Goal: Transaction & Acquisition: Purchase product/service

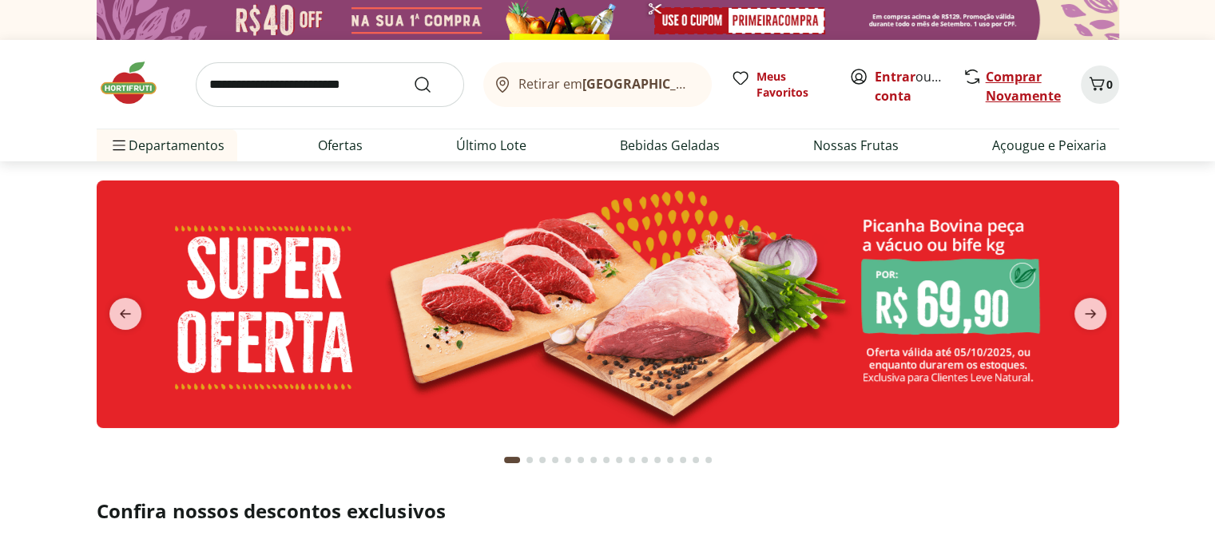
click at [1013, 92] on link "Comprar Novamente" at bounding box center [1023, 86] width 75 height 37
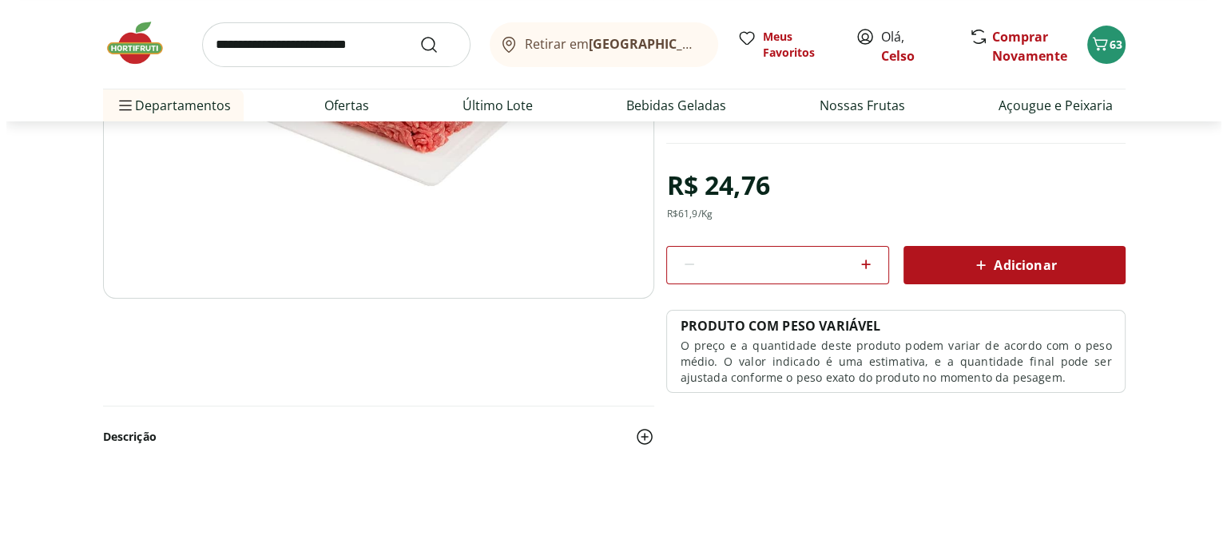
scroll to position [319, 0]
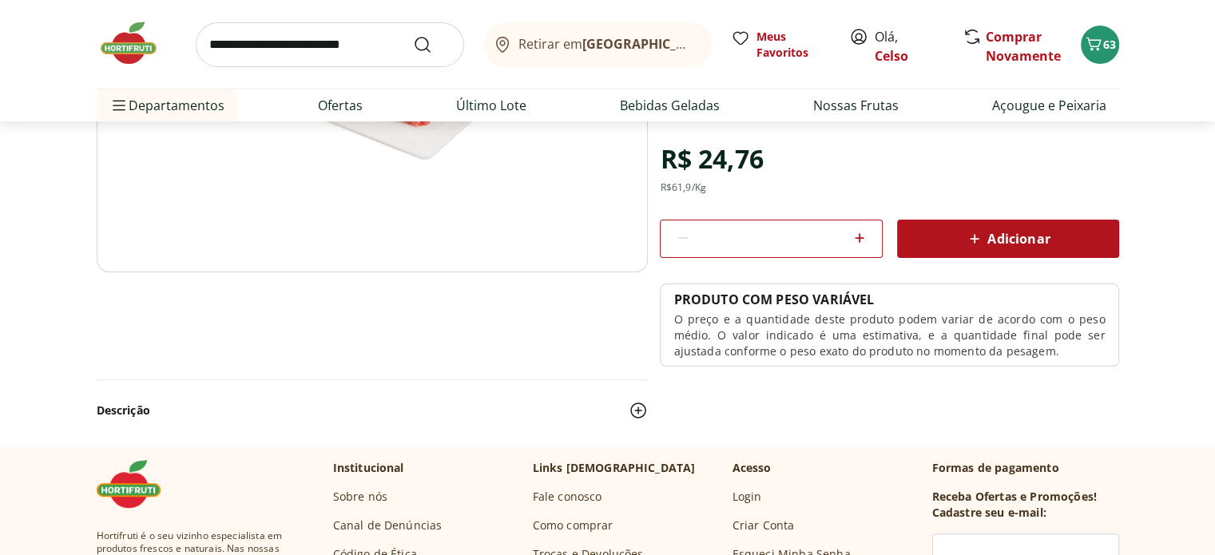
click at [860, 240] on icon at bounding box center [859, 237] width 19 height 19
type input "*"
click at [1100, 44] on icon "Carrinho" at bounding box center [1093, 43] width 19 height 19
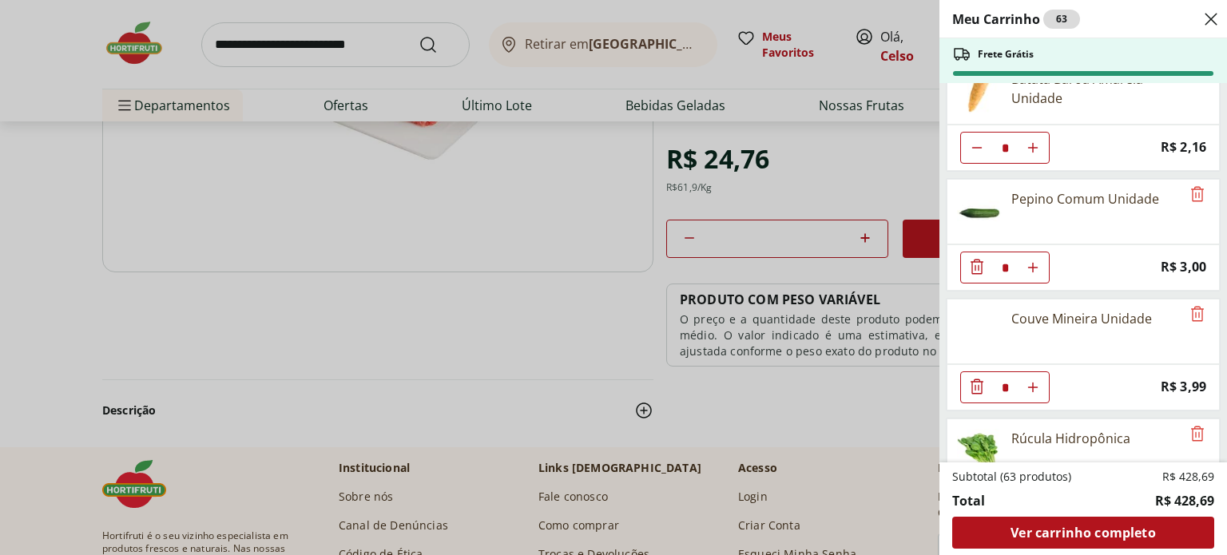
scroll to position [2614, 0]
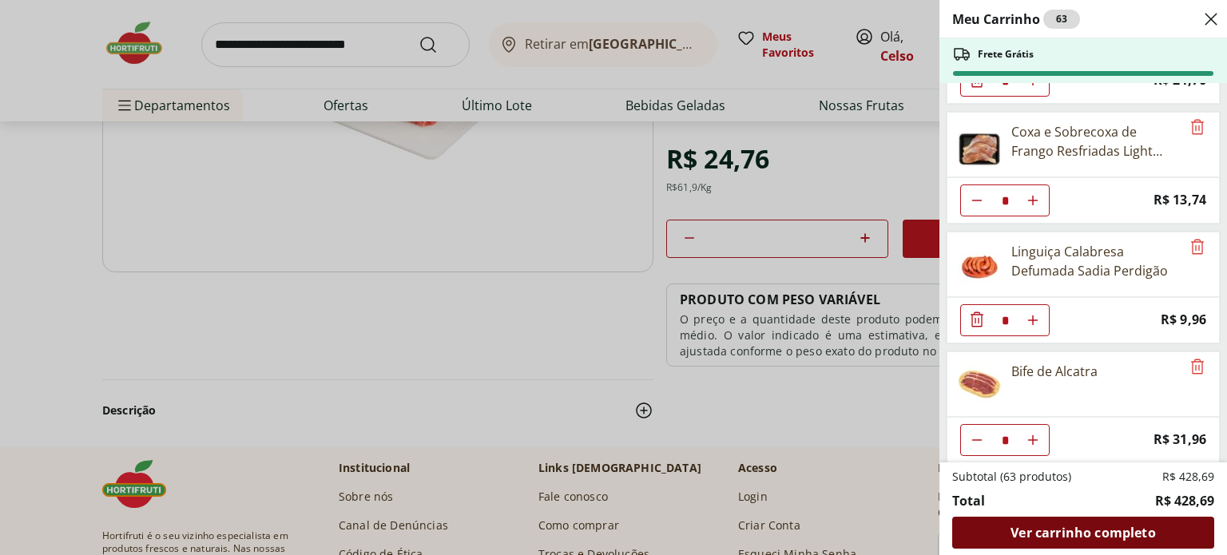
click at [1110, 538] on span "Ver carrinho completo" at bounding box center [1082, 532] width 145 height 13
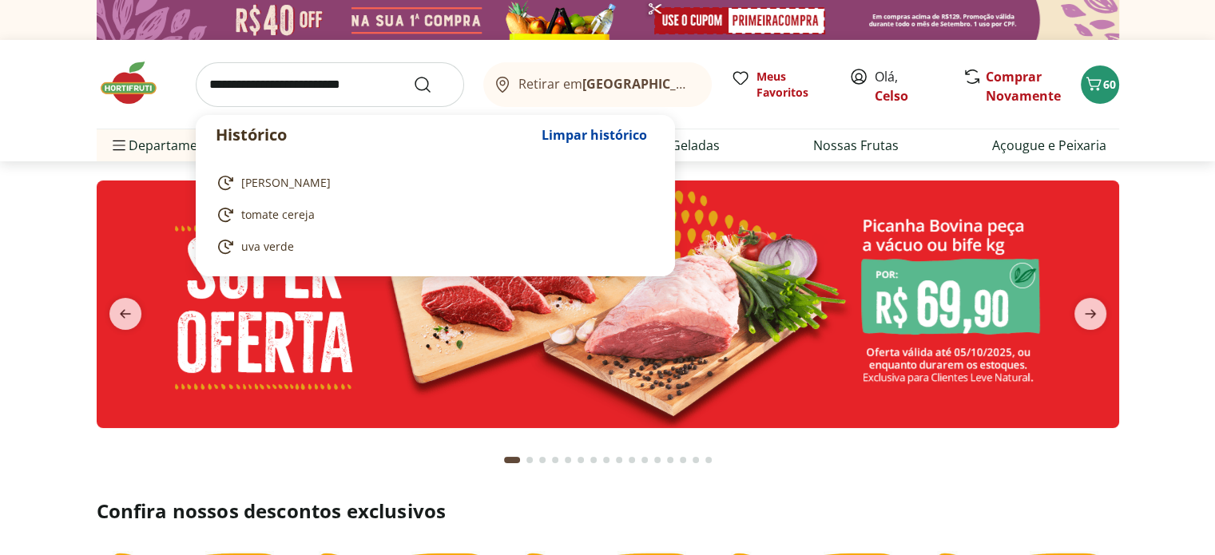
click at [313, 85] on input "search" at bounding box center [330, 84] width 268 height 45
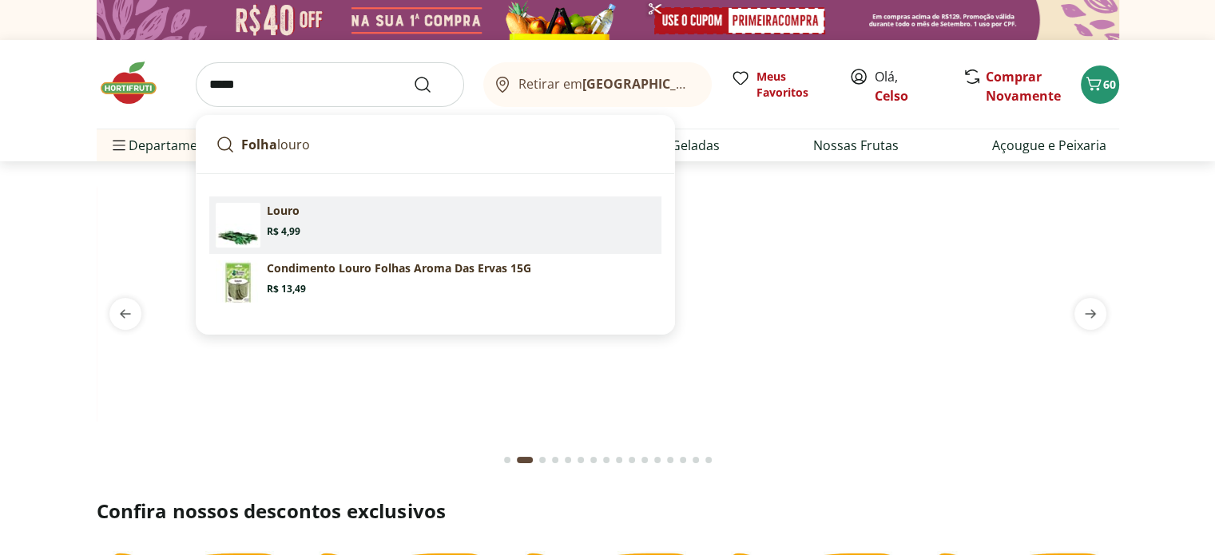
click at [291, 216] on p "Louro" at bounding box center [283, 211] width 33 height 16
type input "*****"
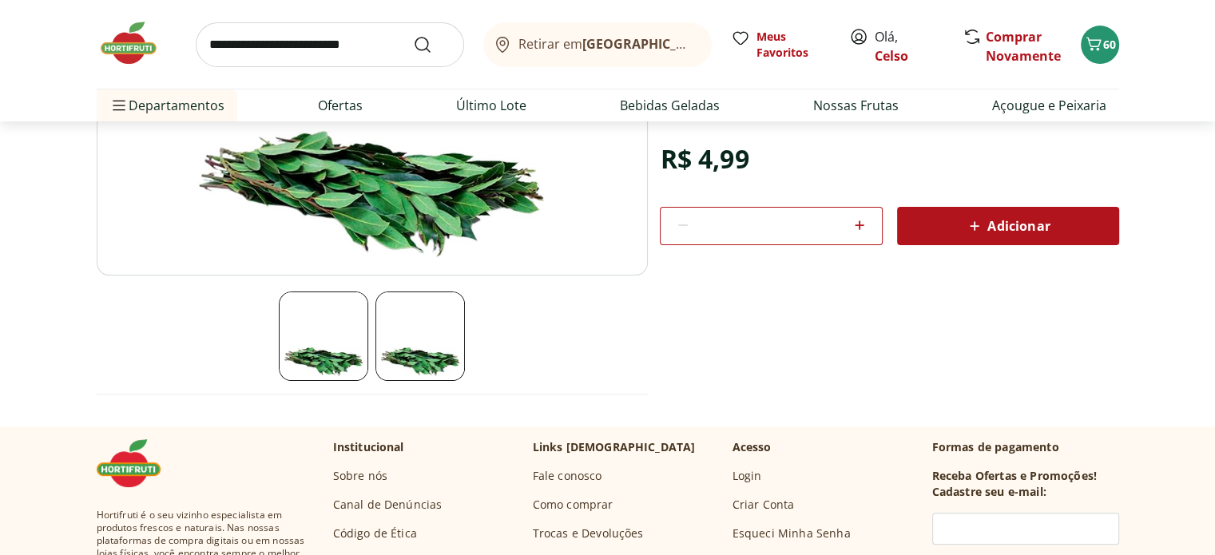
scroll to position [319, 0]
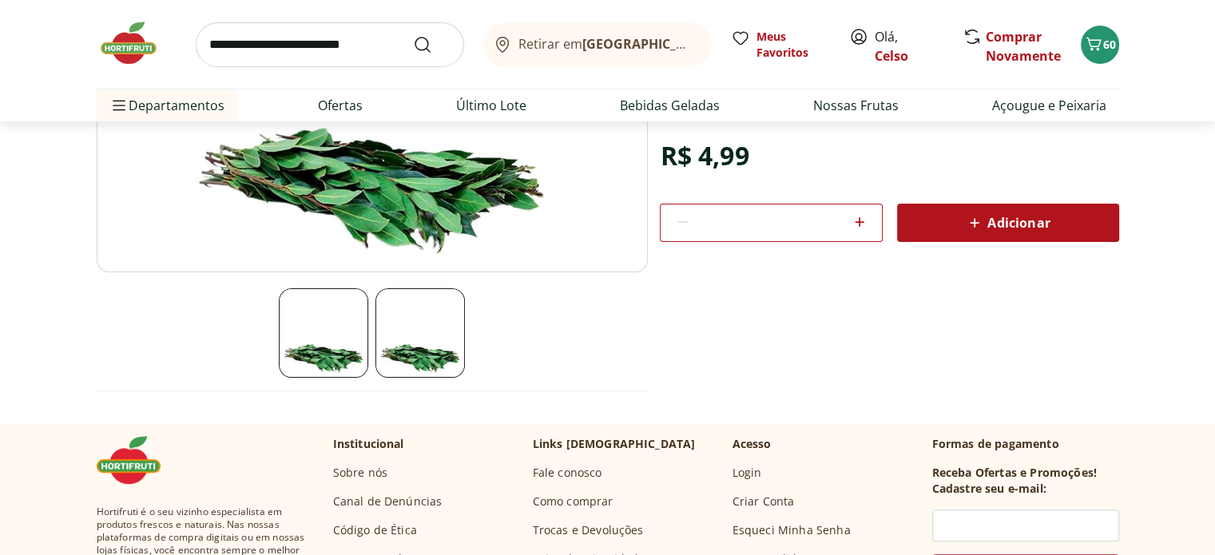
click at [986, 224] on span "Adicionar" at bounding box center [1007, 222] width 85 height 19
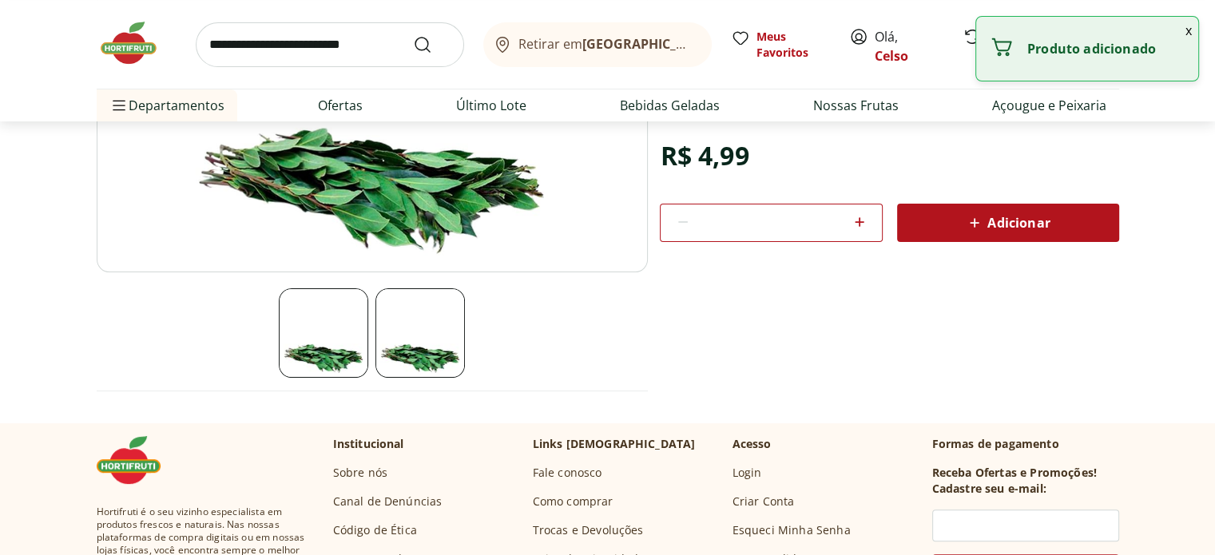
click at [1187, 33] on button "x" at bounding box center [1188, 30] width 19 height 27
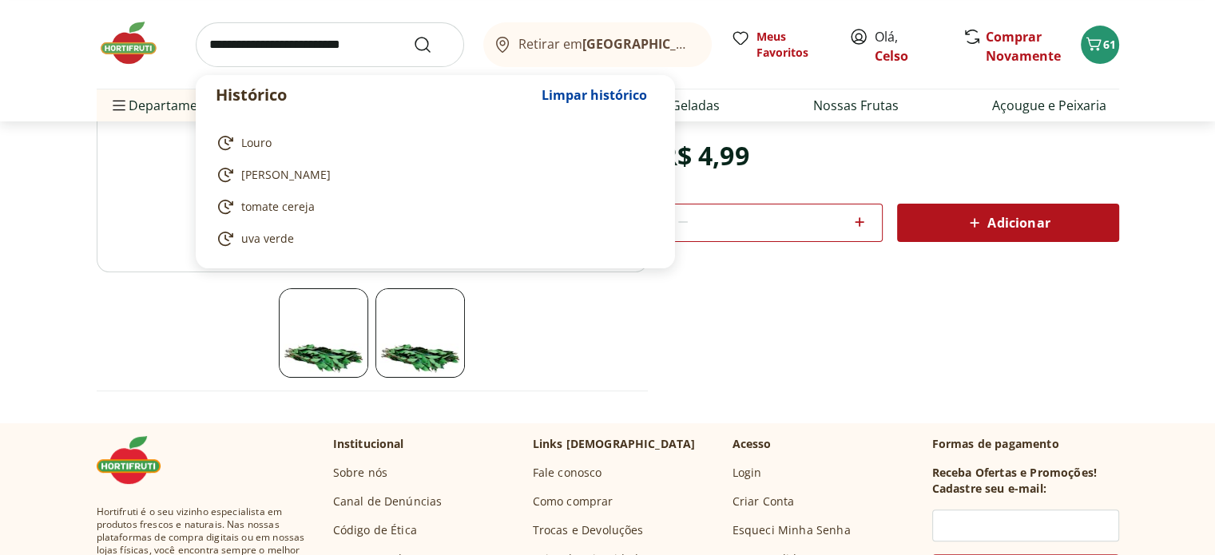
click at [236, 54] on input "search" at bounding box center [330, 44] width 268 height 45
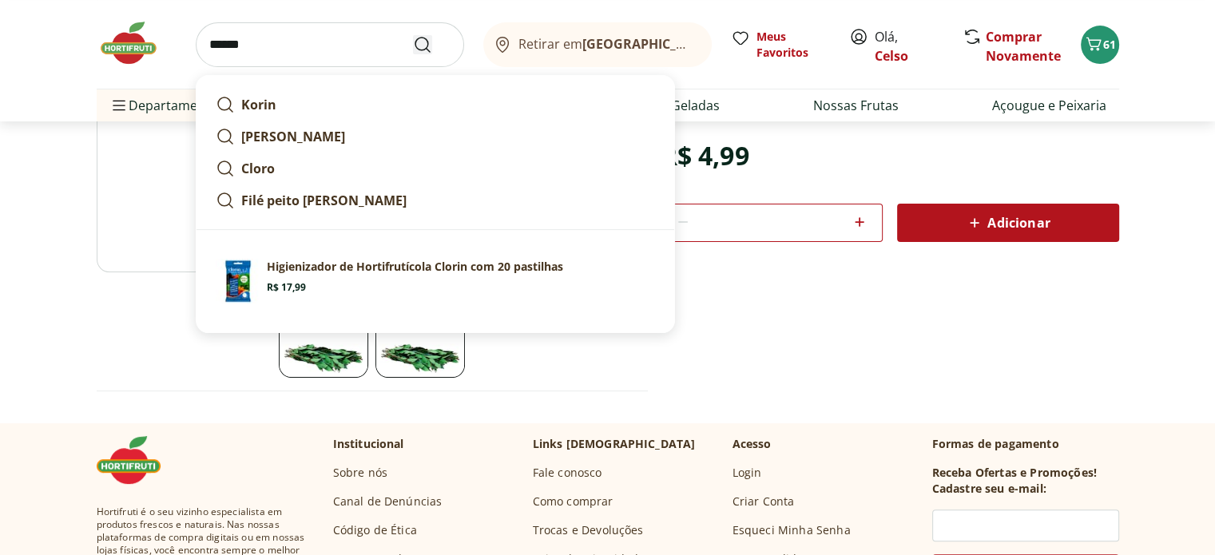
type input "******"
click at [423, 40] on icon "Submit Search" at bounding box center [422, 44] width 19 height 19
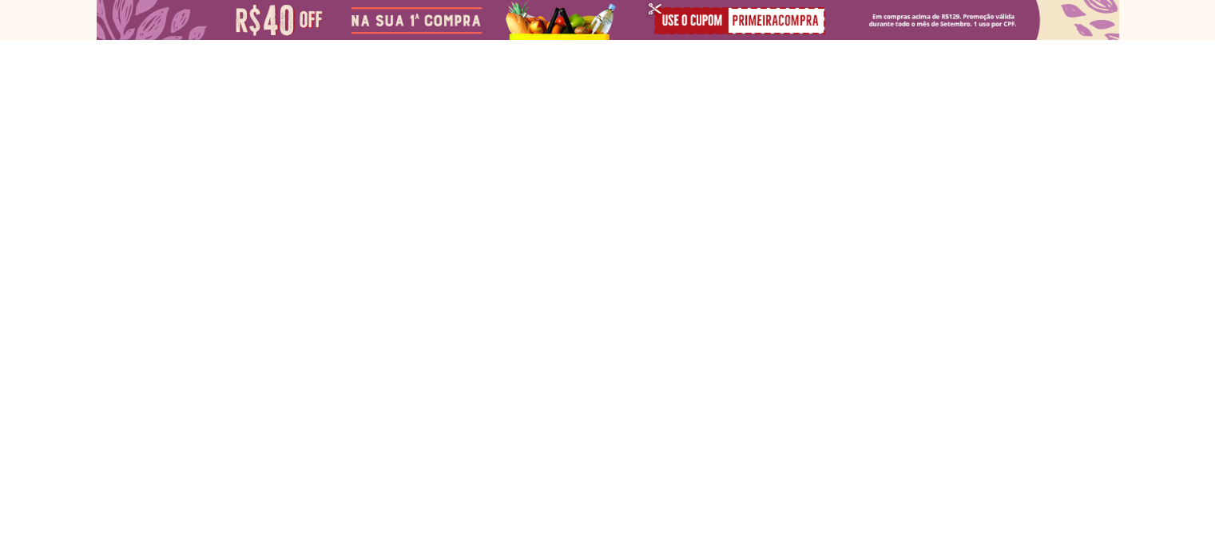
select select "**********"
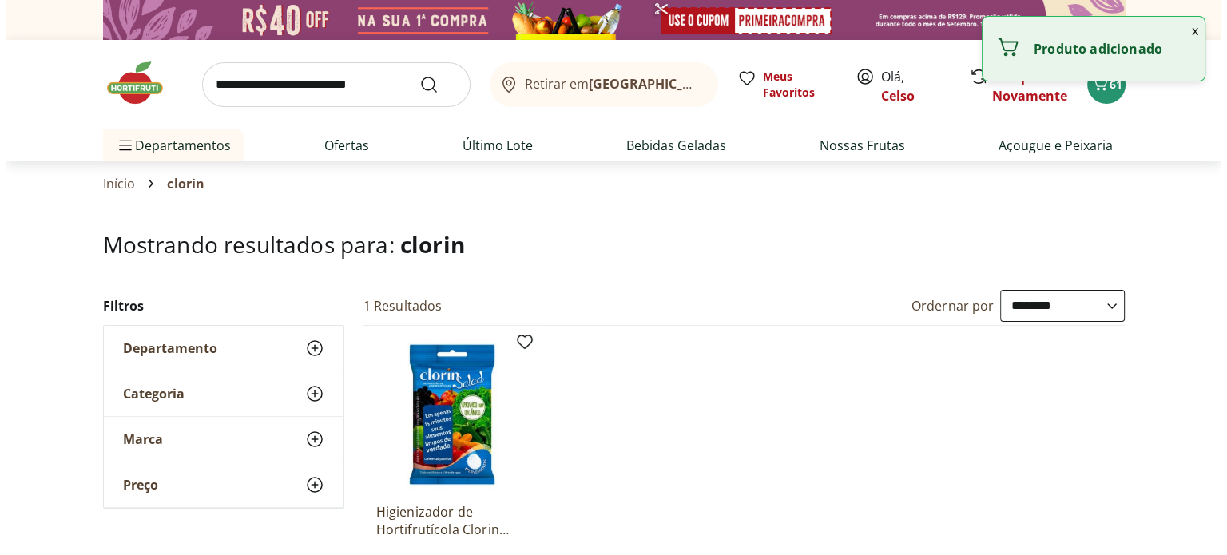
scroll to position [160, 0]
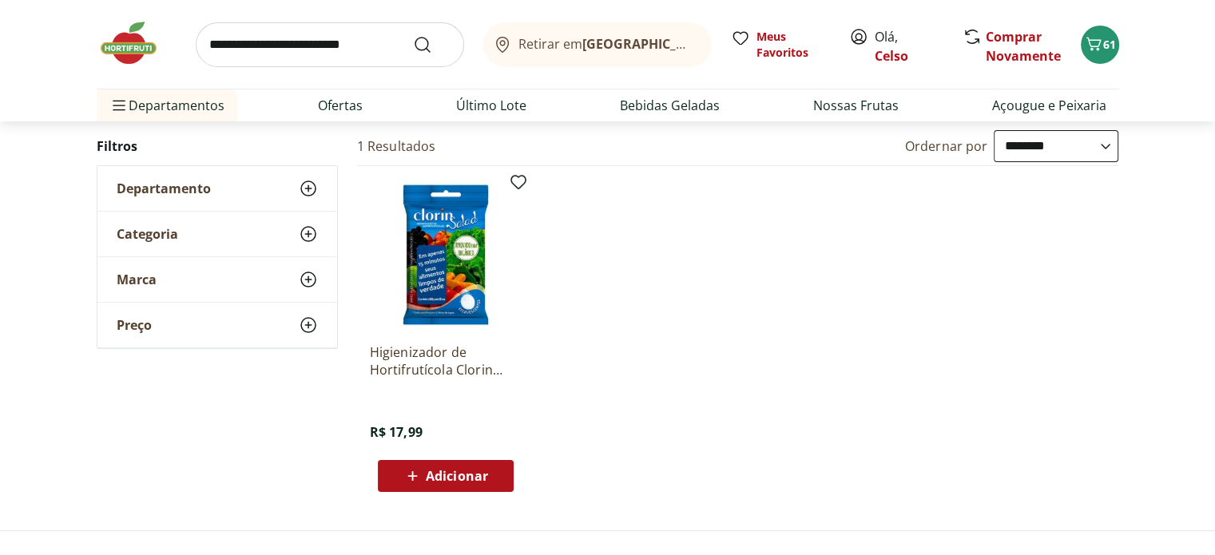
click at [442, 474] on span "Adicionar" at bounding box center [457, 476] width 62 height 13
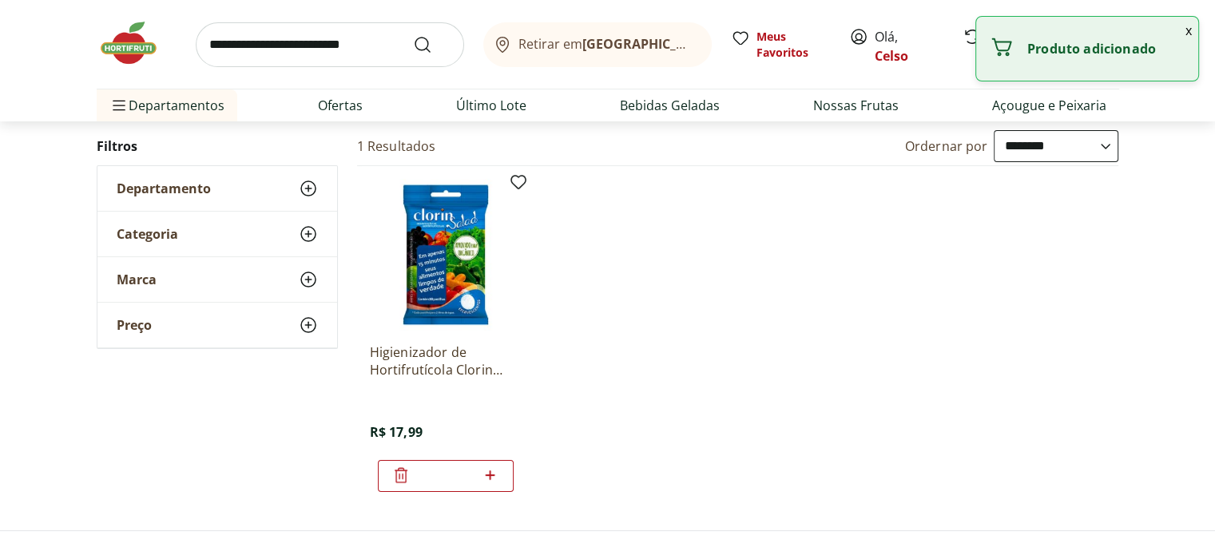
click at [1182, 26] on button "x" at bounding box center [1188, 30] width 19 height 27
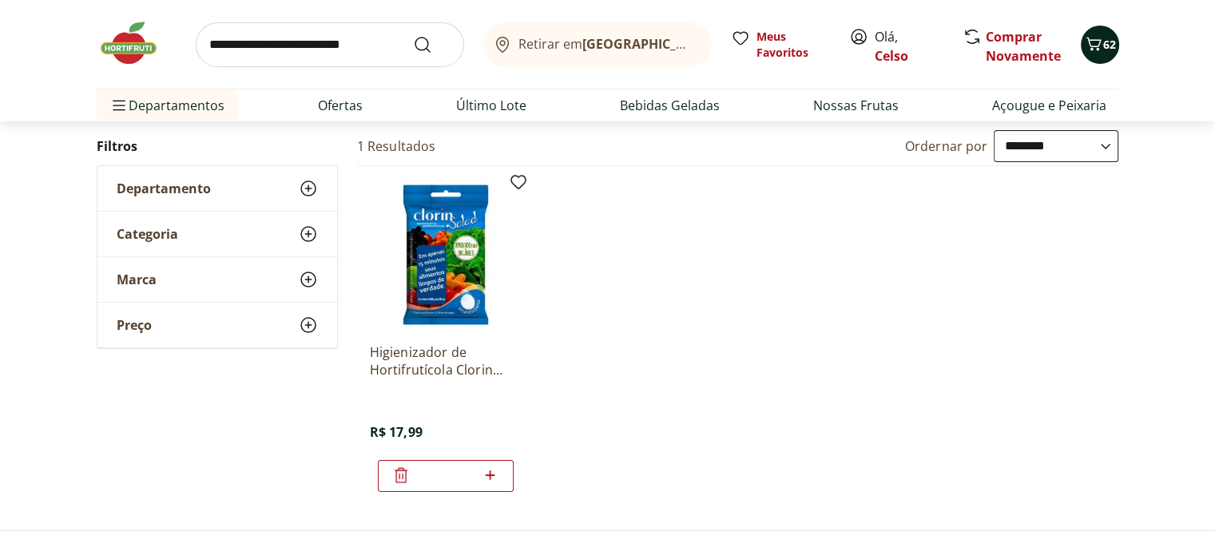
click at [1097, 44] on icon "Carrinho" at bounding box center [1093, 43] width 19 height 19
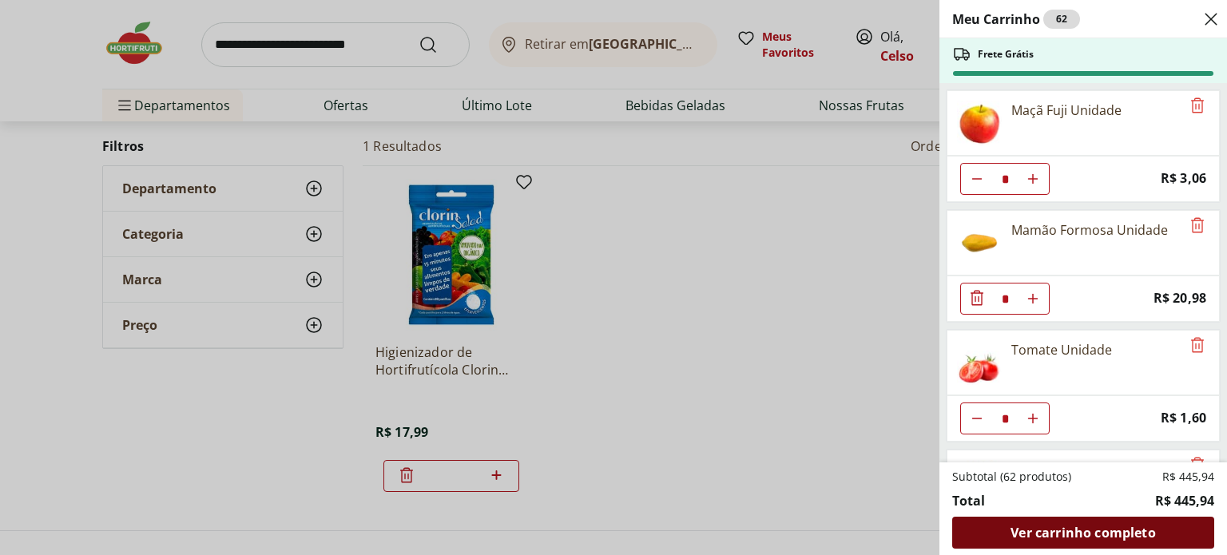
click at [1085, 534] on span "Ver carrinho completo" at bounding box center [1082, 532] width 145 height 13
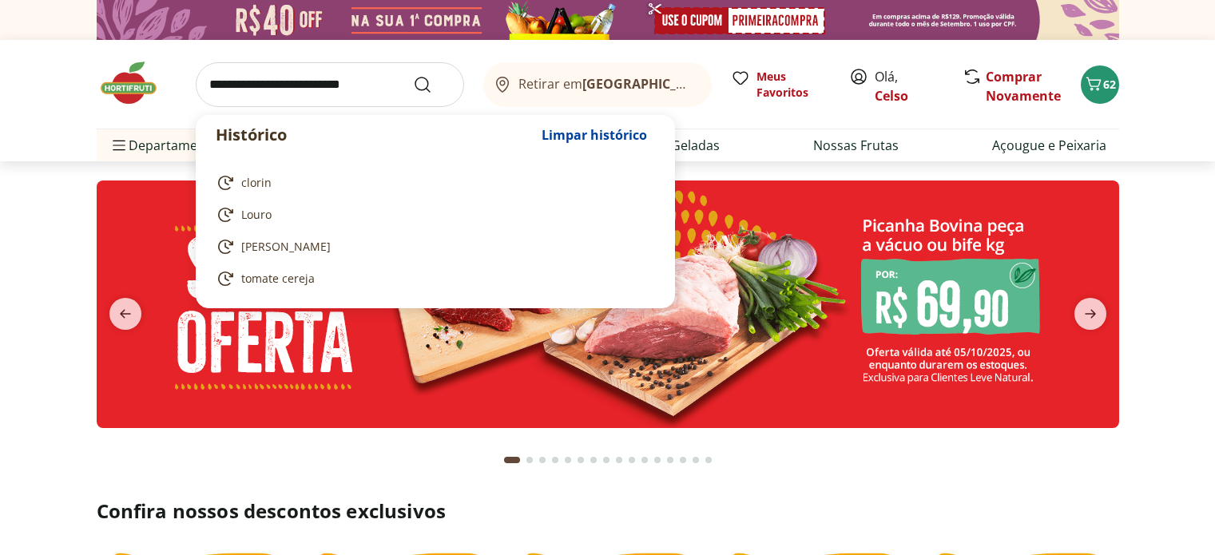
click at [292, 76] on input "search" at bounding box center [330, 84] width 268 height 45
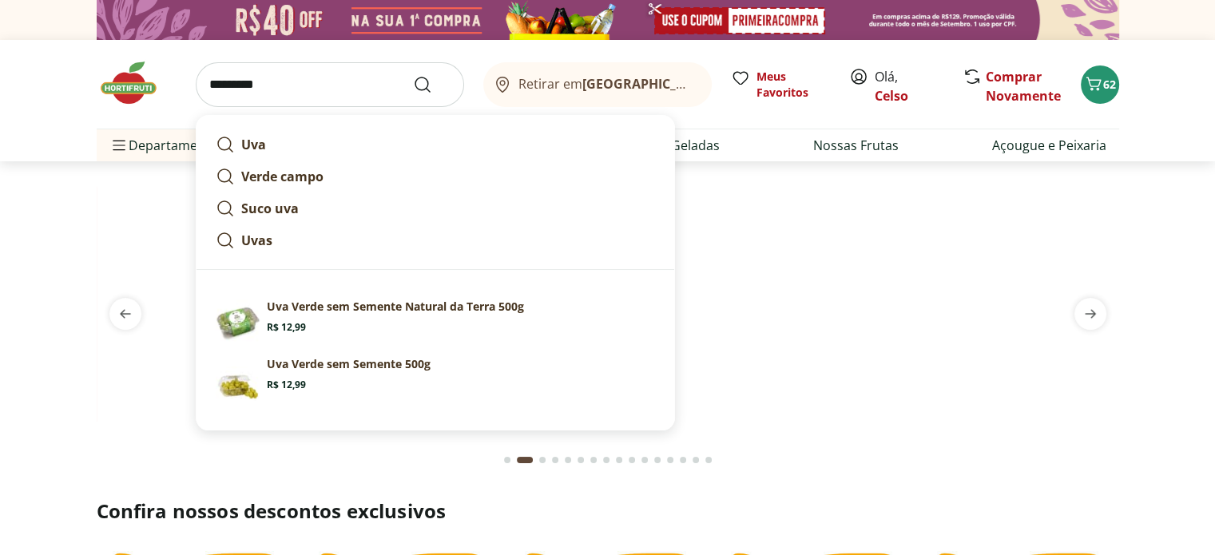
type input "*********"
click at [413, 75] on button "Submit Search" at bounding box center [432, 84] width 38 height 19
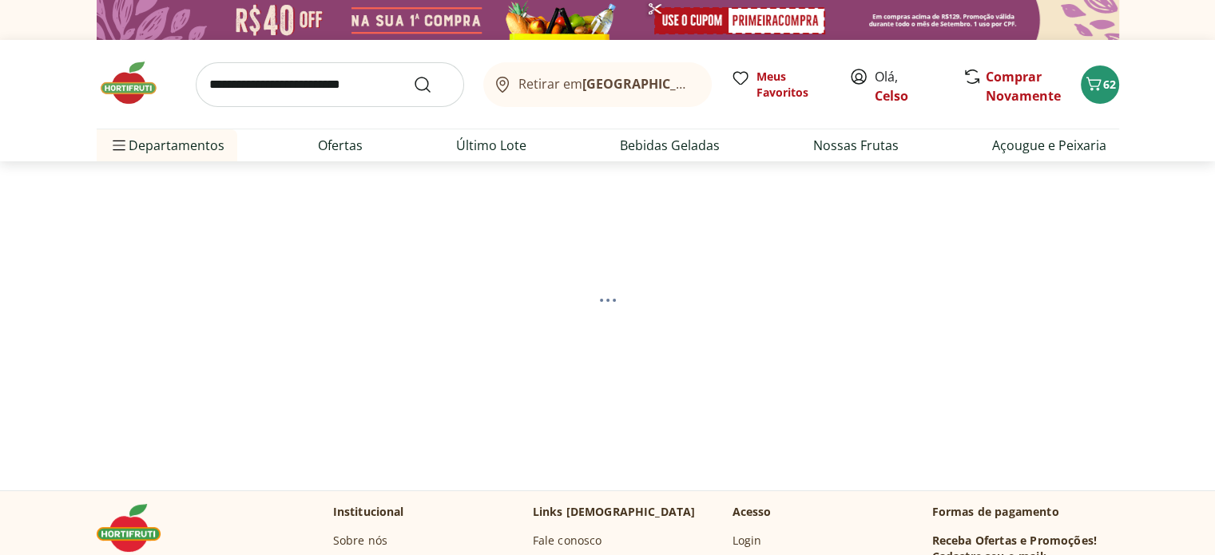
select select "**********"
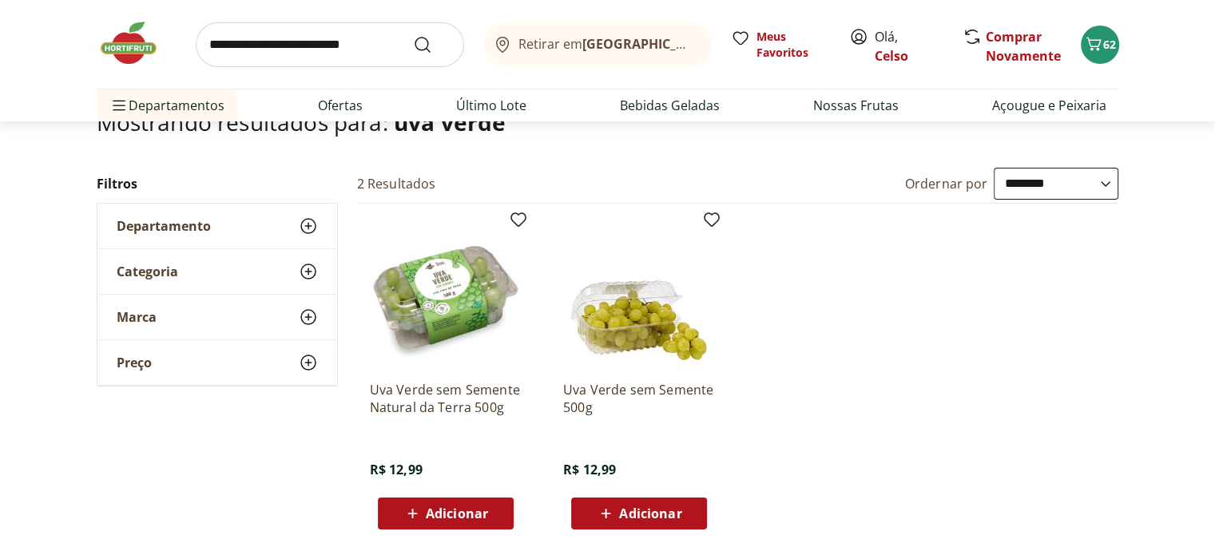
scroll to position [160, 0]
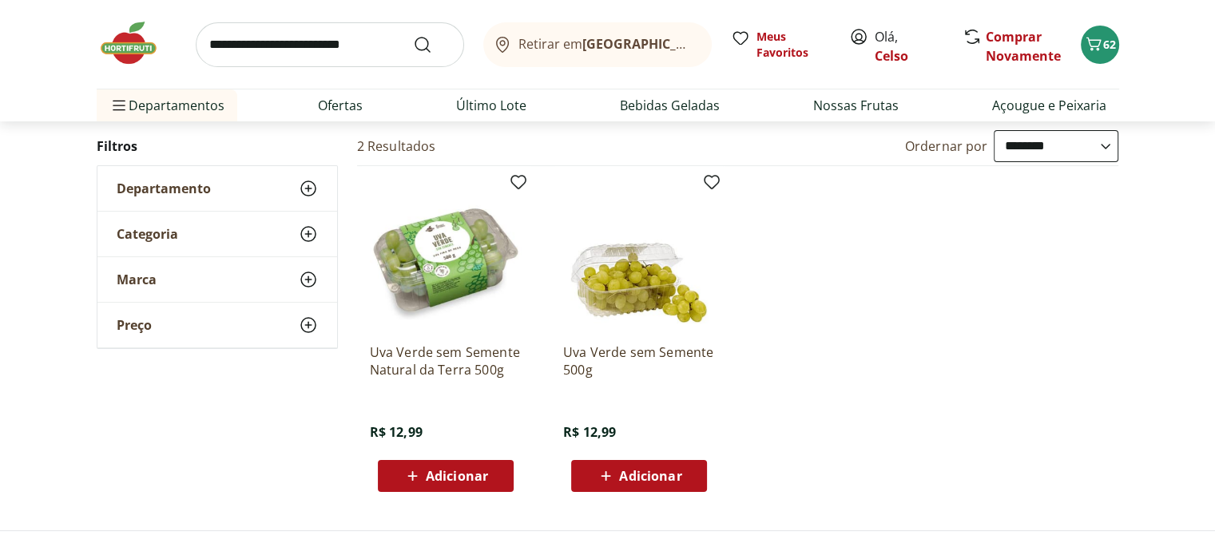
click at [449, 243] on img at bounding box center [446, 255] width 152 height 152
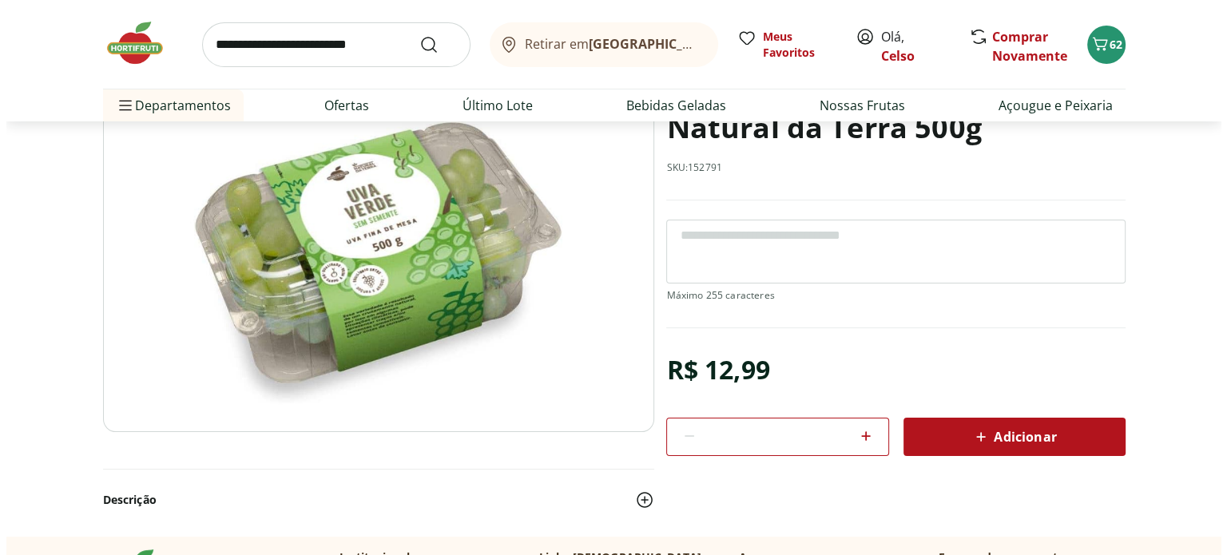
scroll to position [240, 0]
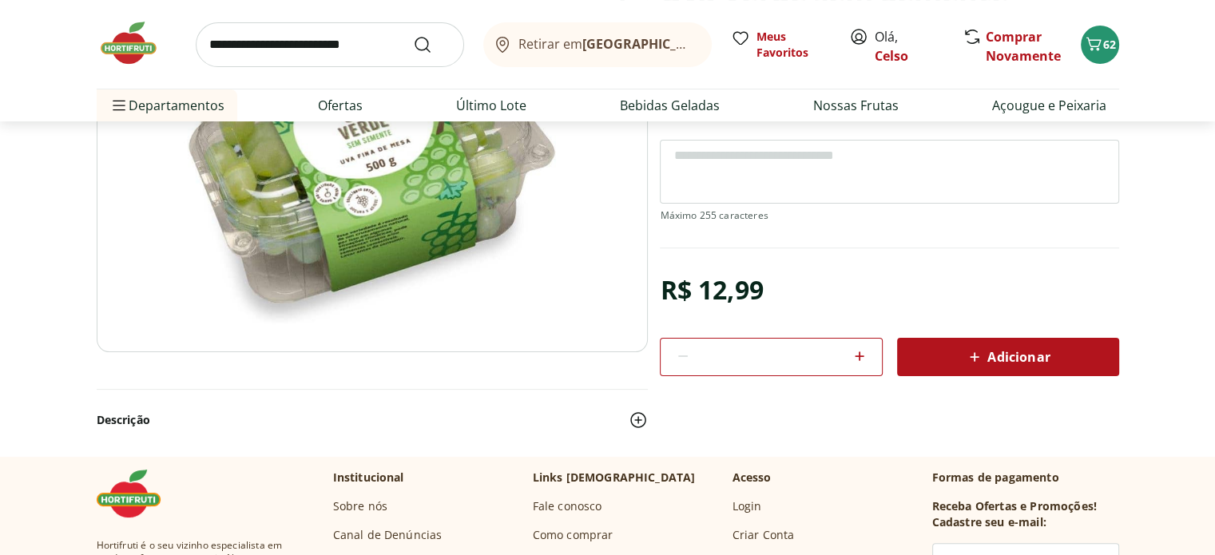
click at [1002, 351] on span "Adicionar" at bounding box center [1007, 356] width 85 height 19
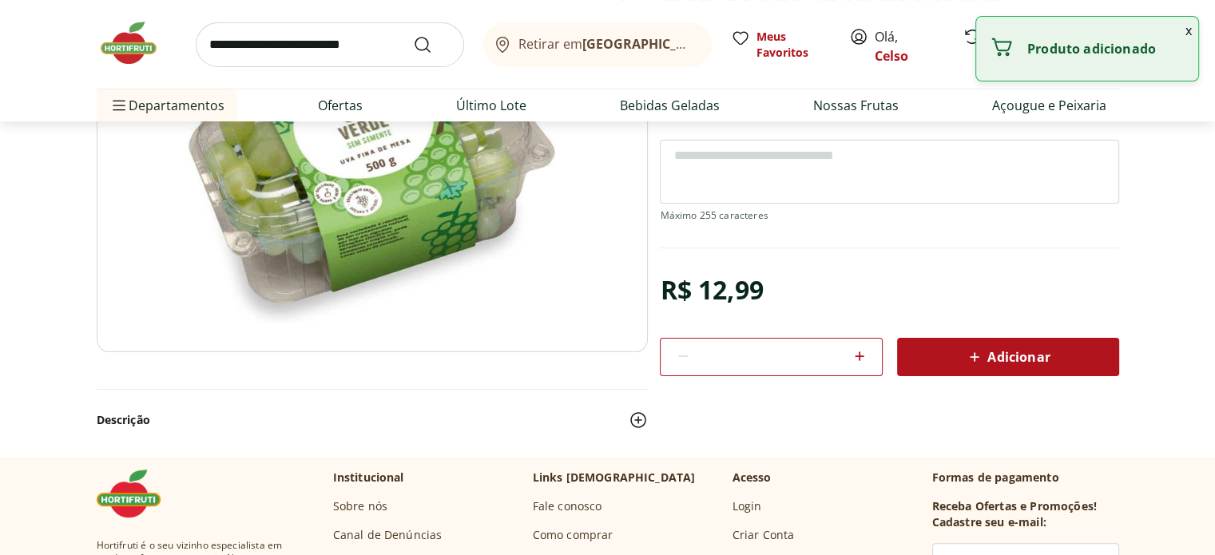
click at [1185, 28] on button "x" at bounding box center [1188, 30] width 19 height 27
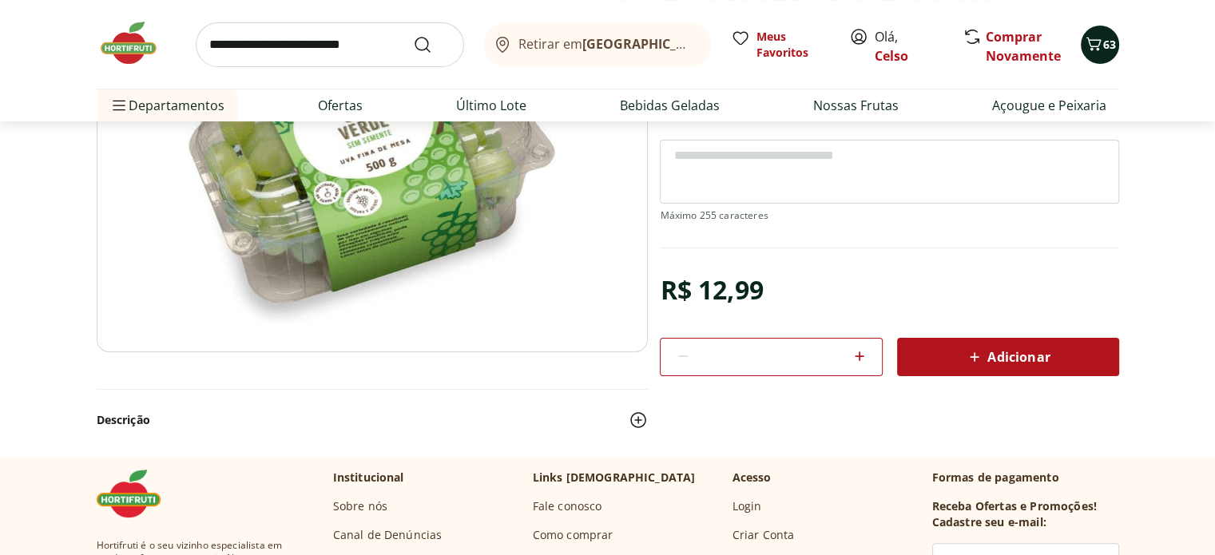
click at [1112, 43] on span "63" at bounding box center [1109, 44] width 13 height 15
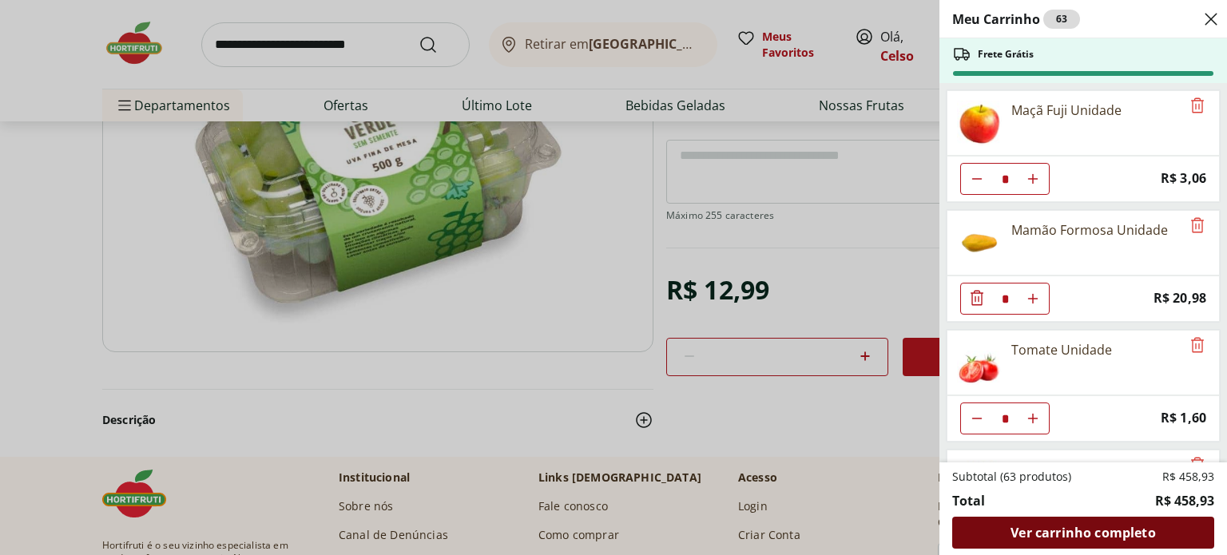
click at [1065, 538] on span "Ver carrinho completo" at bounding box center [1082, 532] width 145 height 13
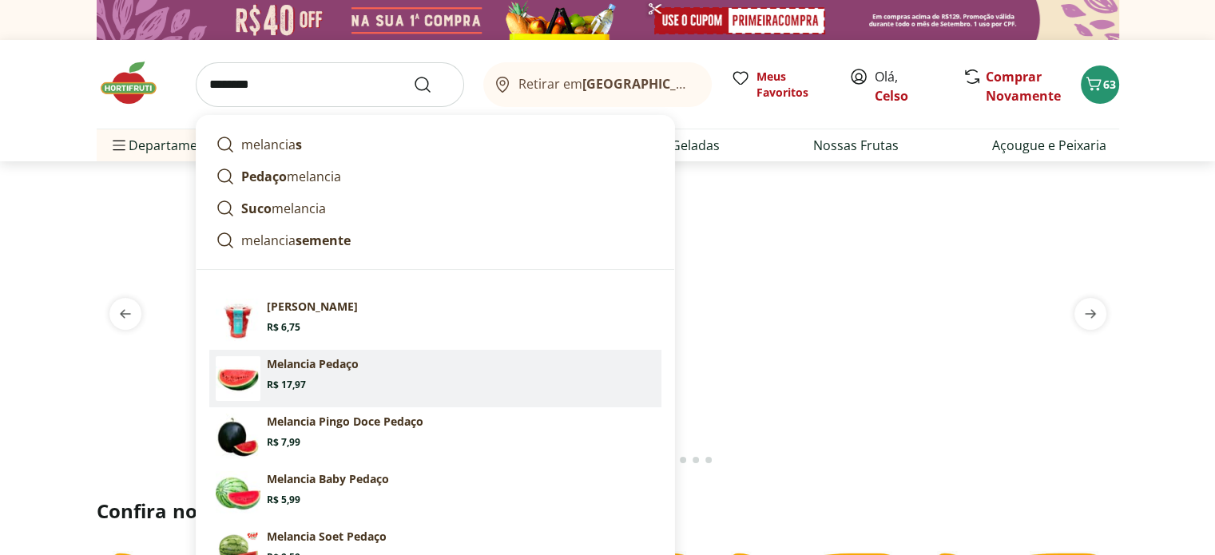
click at [298, 370] on p "Melancia Pedaço" at bounding box center [313, 364] width 92 height 16
type input "**********"
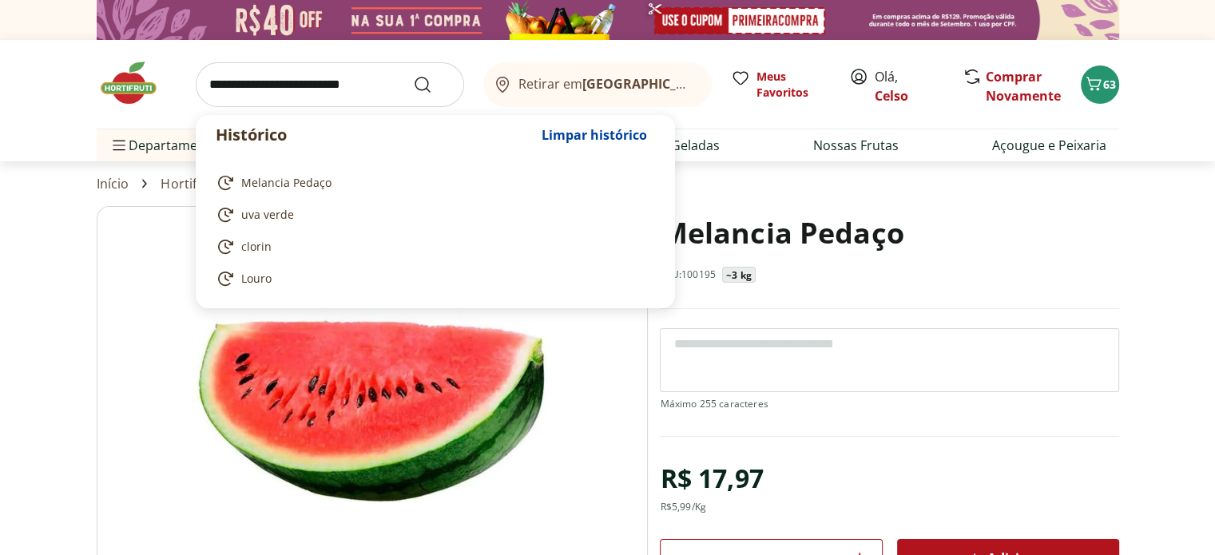
click at [272, 92] on input "search" at bounding box center [330, 84] width 268 height 45
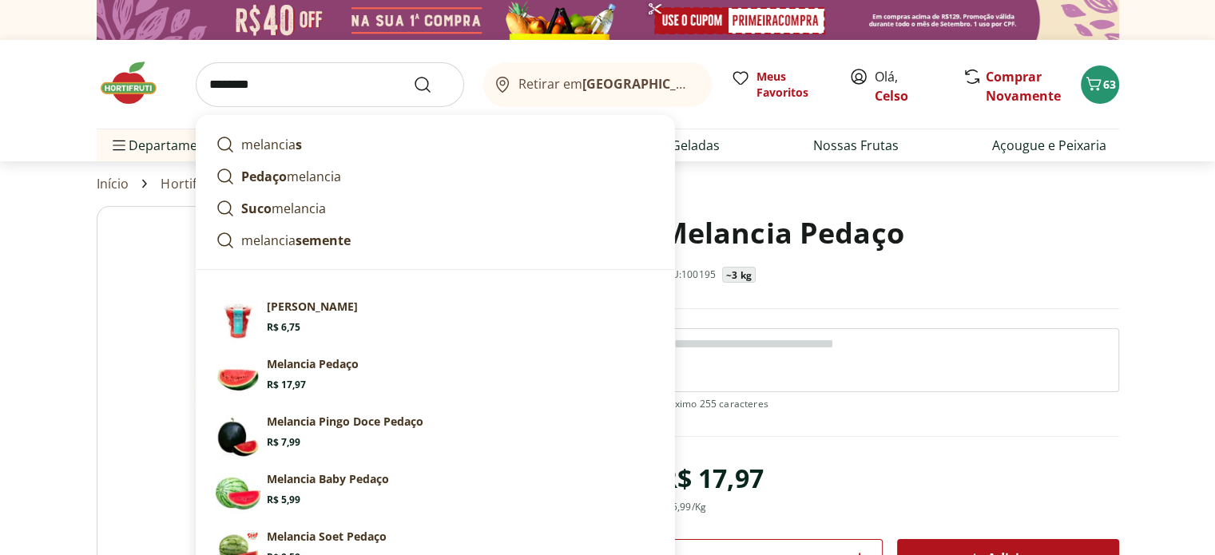
type input "********"
click at [413, 75] on button "Submit Search" at bounding box center [432, 84] width 38 height 19
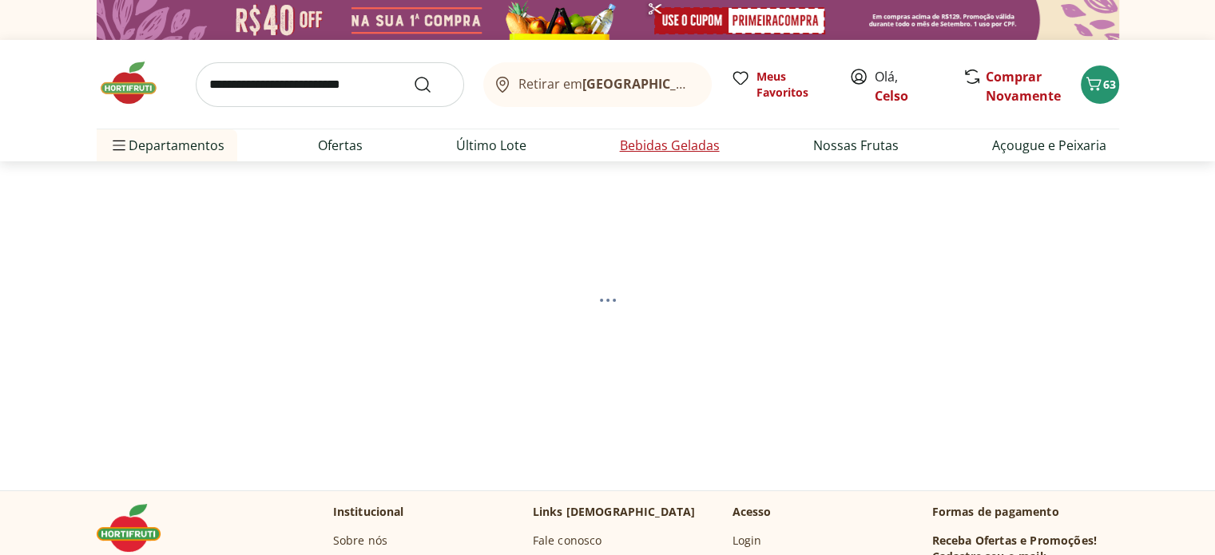
select select "**********"
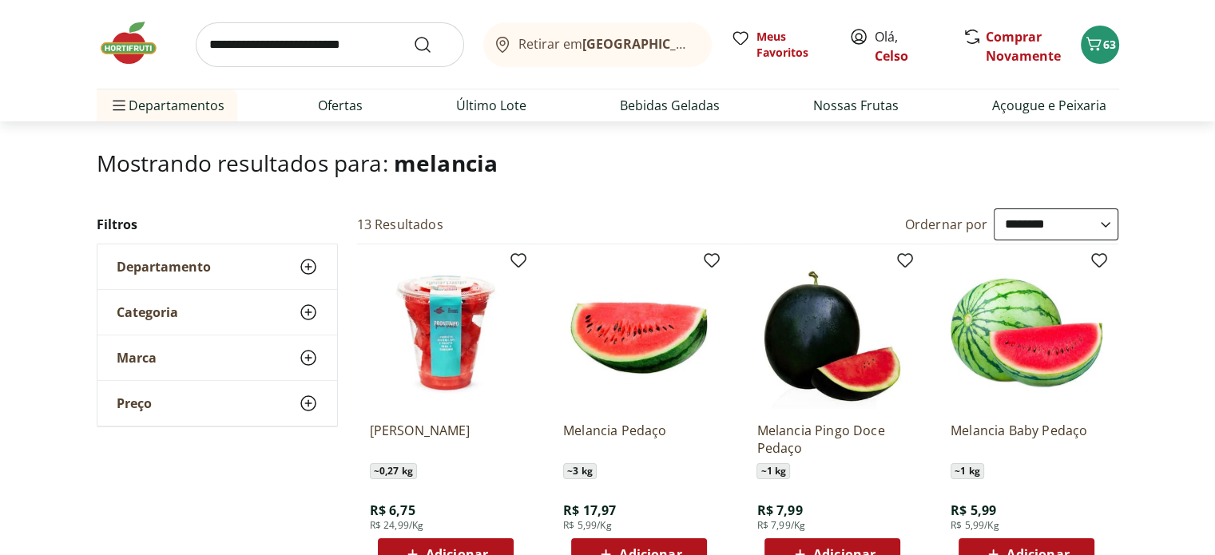
scroll to position [80, 0]
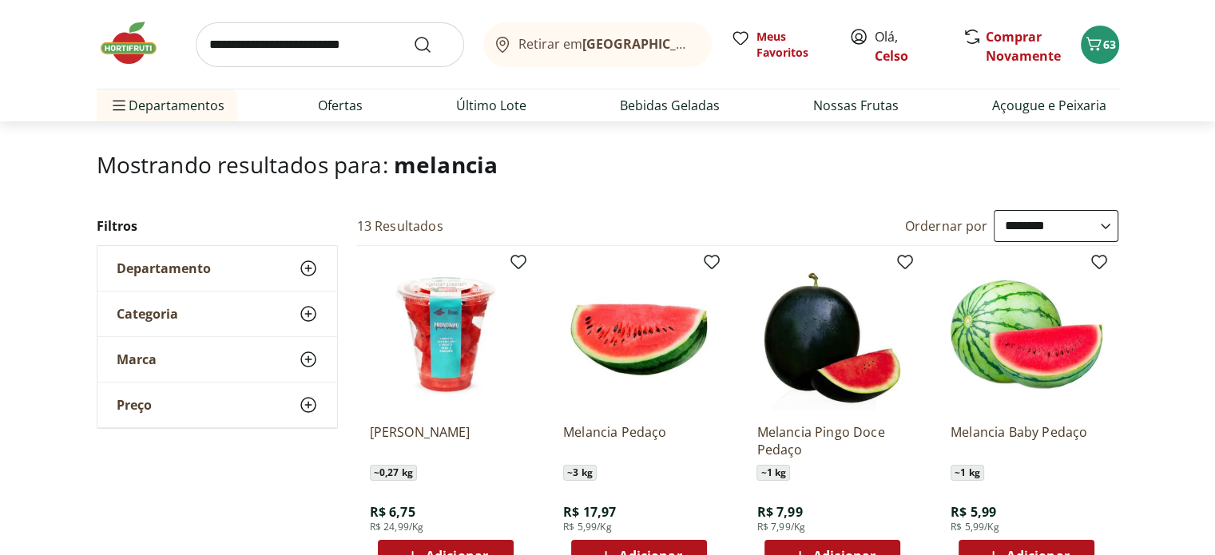
click at [1029, 340] on img at bounding box center [1026, 335] width 152 height 152
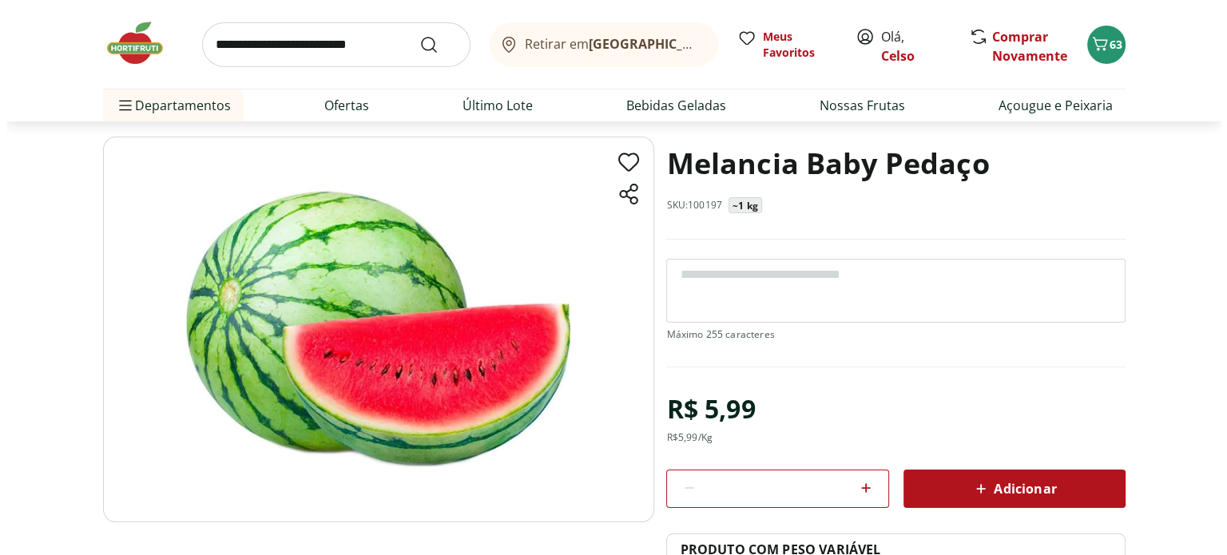
scroll to position [160, 0]
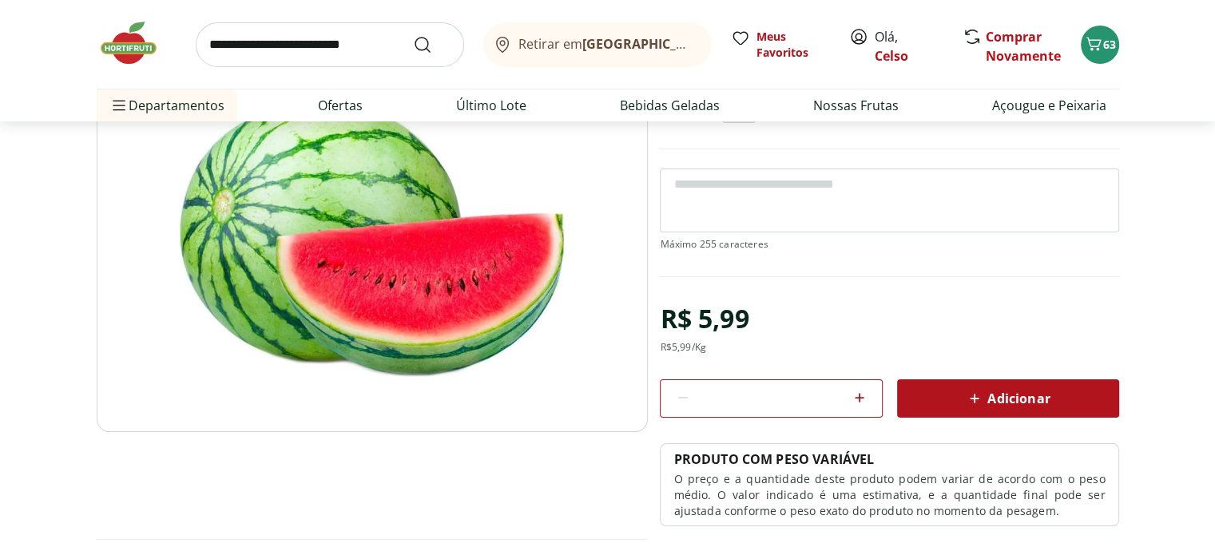
click at [856, 399] on icon at bounding box center [859, 397] width 19 height 19
type input "*"
click at [971, 411] on button "Adicionar" at bounding box center [1008, 398] width 222 height 38
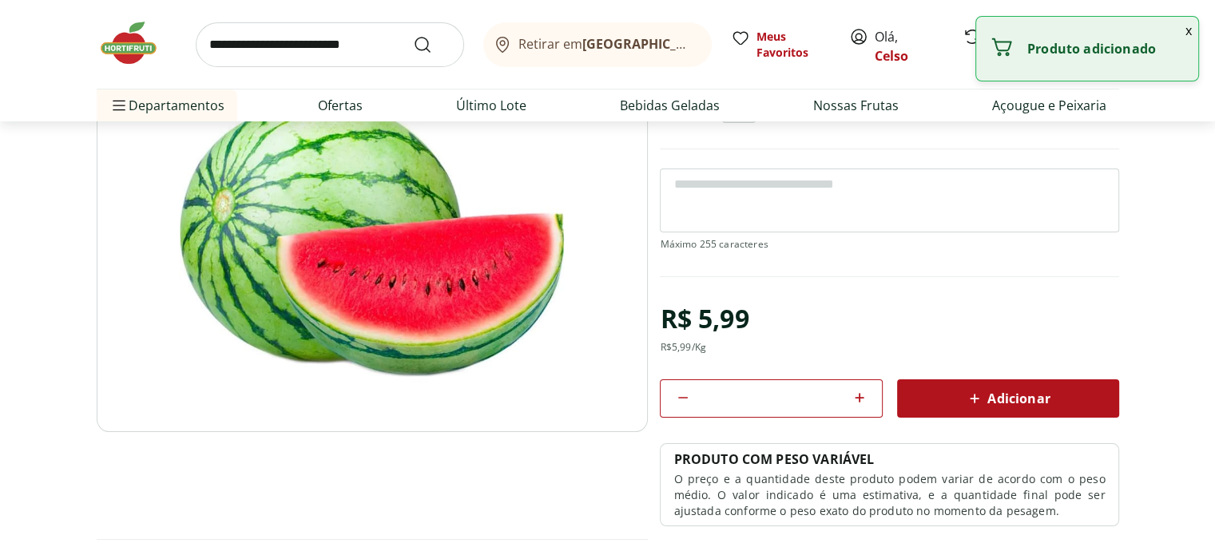
click at [1191, 28] on button "x" at bounding box center [1188, 30] width 19 height 27
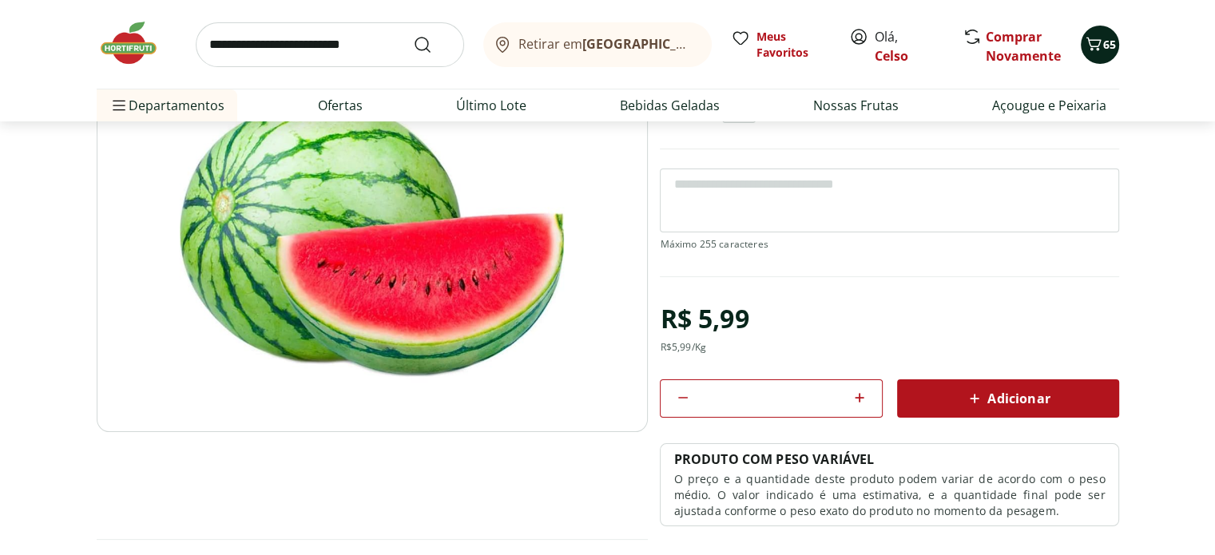
click at [1097, 43] on icon "Carrinho" at bounding box center [1093, 43] width 19 height 19
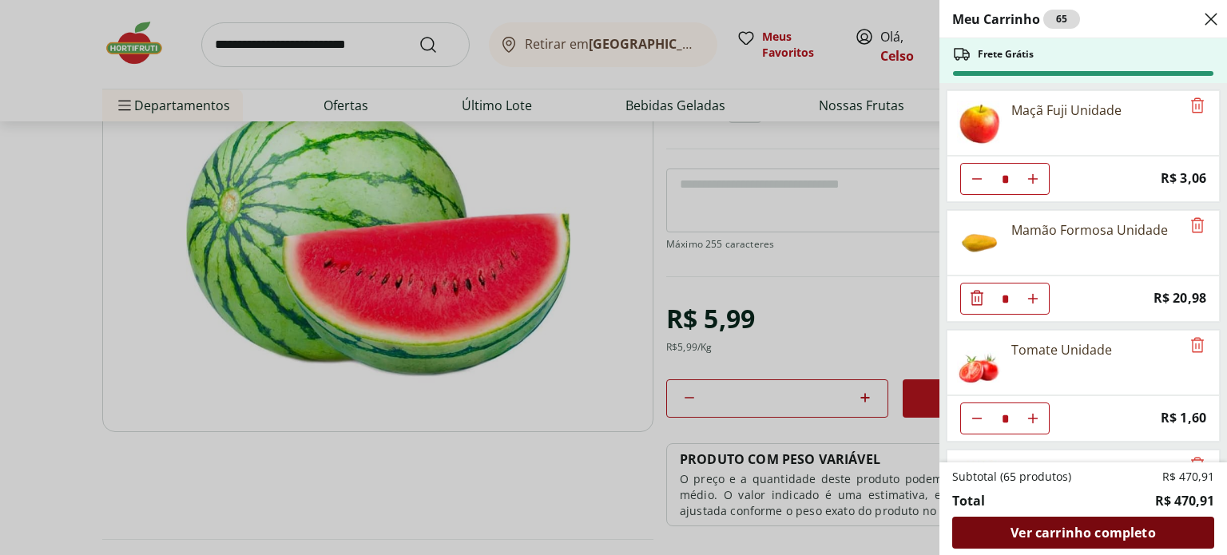
click at [1126, 533] on span "Ver carrinho completo" at bounding box center [1082, 532] width 145 height 13
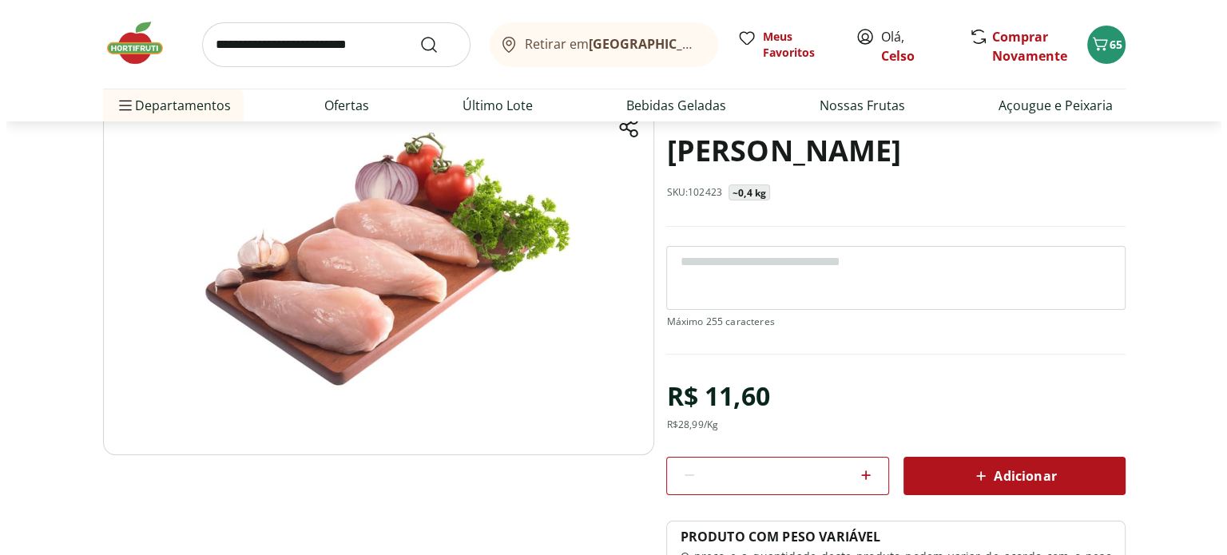
scroll to position [160, 0]
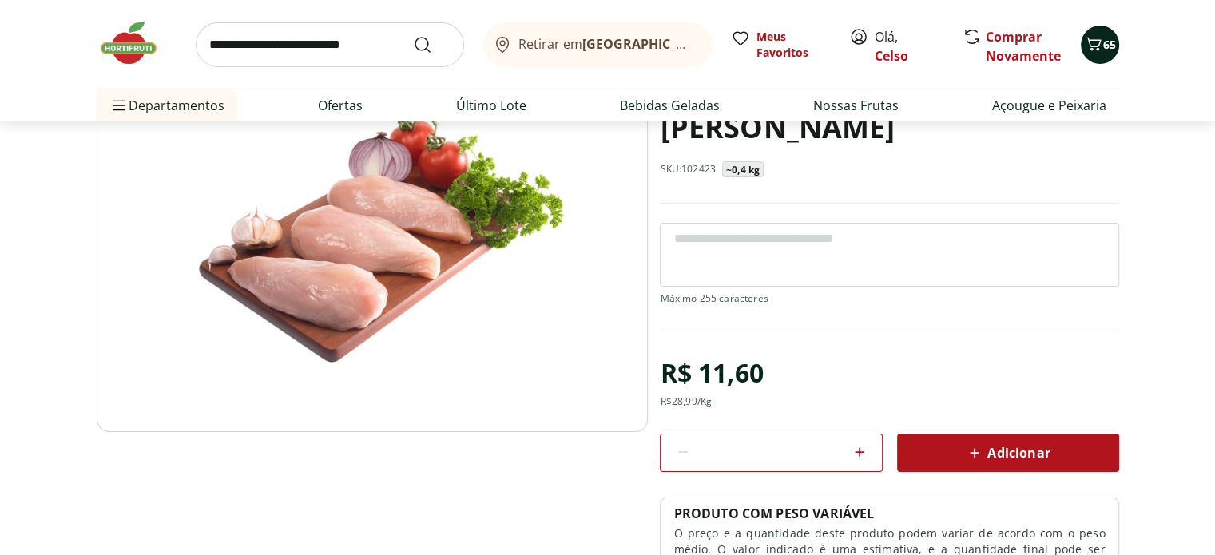
click at [1099, 50] on icon "Carrinho" at bounding box center [1093, 43] width 19 height 19
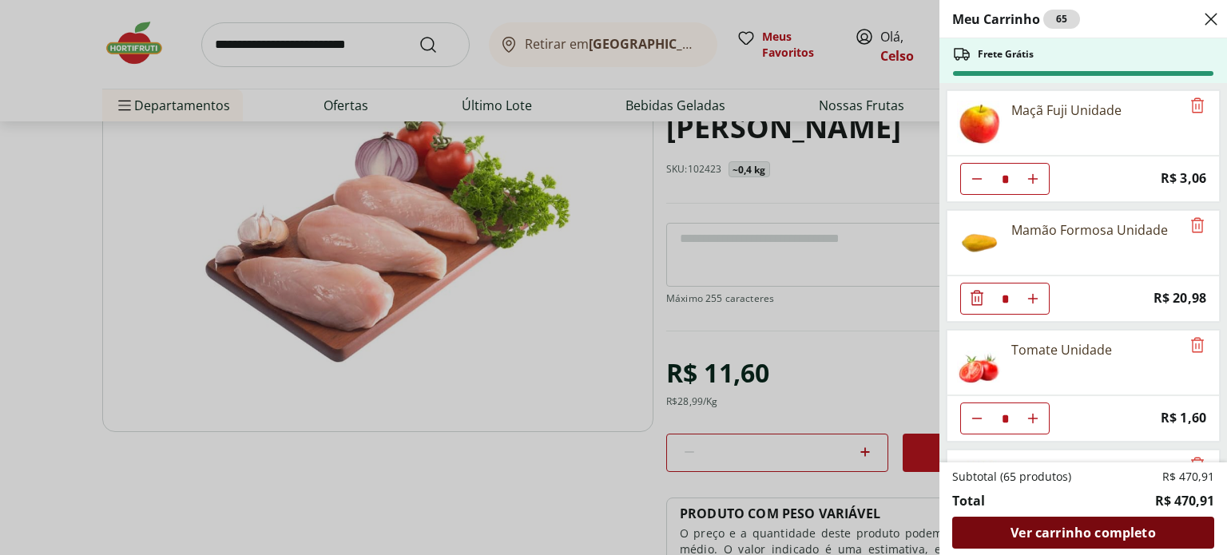
click at [1118, 539] on span "Ver carrinho completo" at bounding box center [1082, 532] width 145 height 13
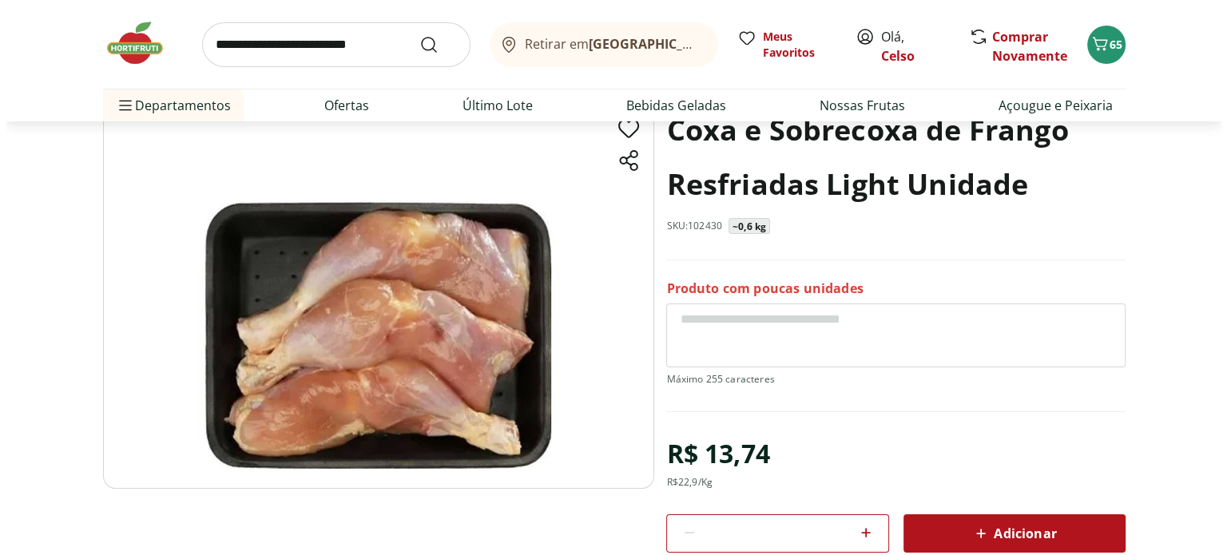
scroll to position [80, 0]
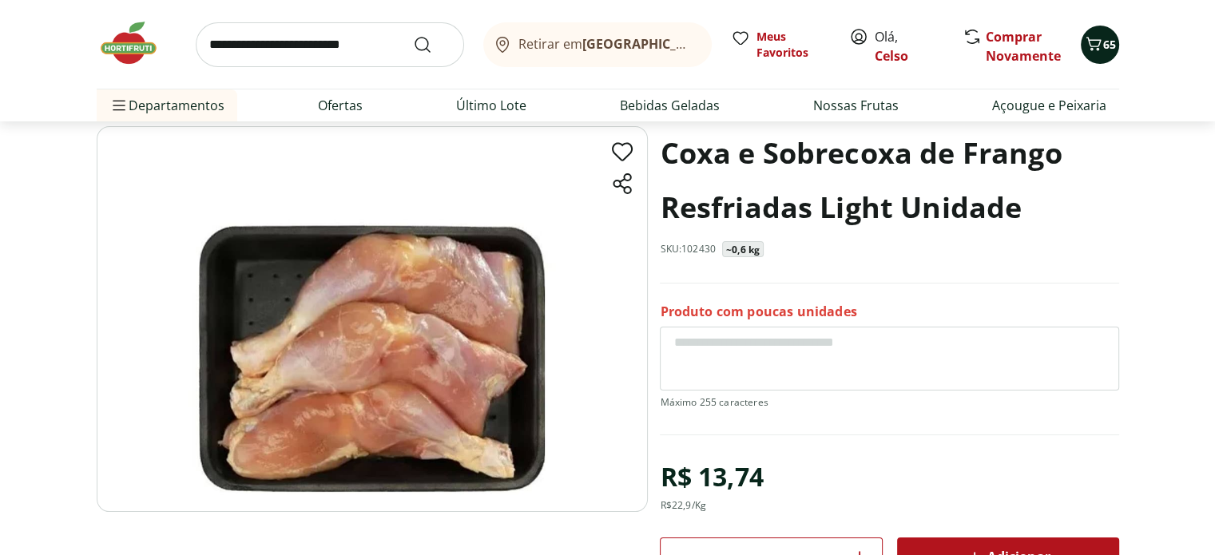
click at [1091, 48] on icon "Carrinho" at bounding box center [1092, 44] width 15 height 14
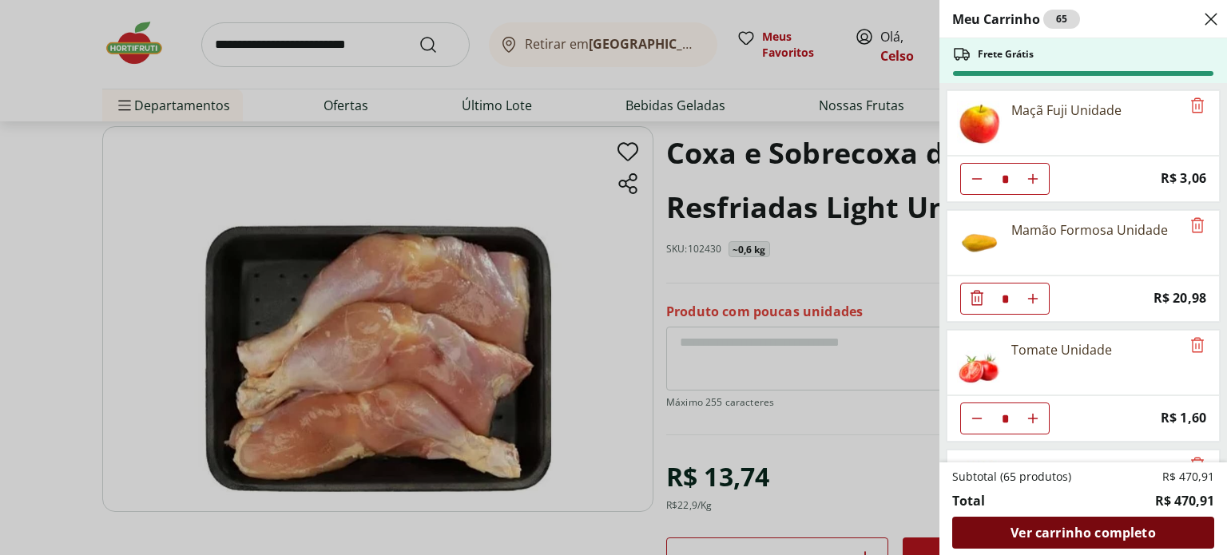
click at [1074, 535] on span "Ver carrinho completo" at bounding box center [1082, 532] width 145 height 13
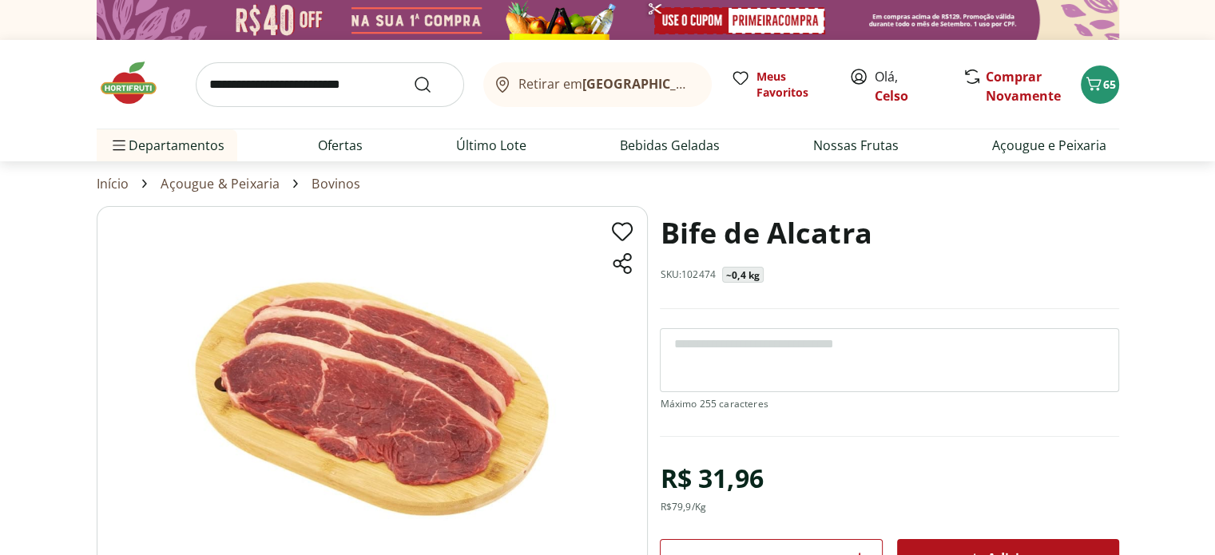
click at [264, 375] on img at bounding box center [372, 399] width 551 height 386
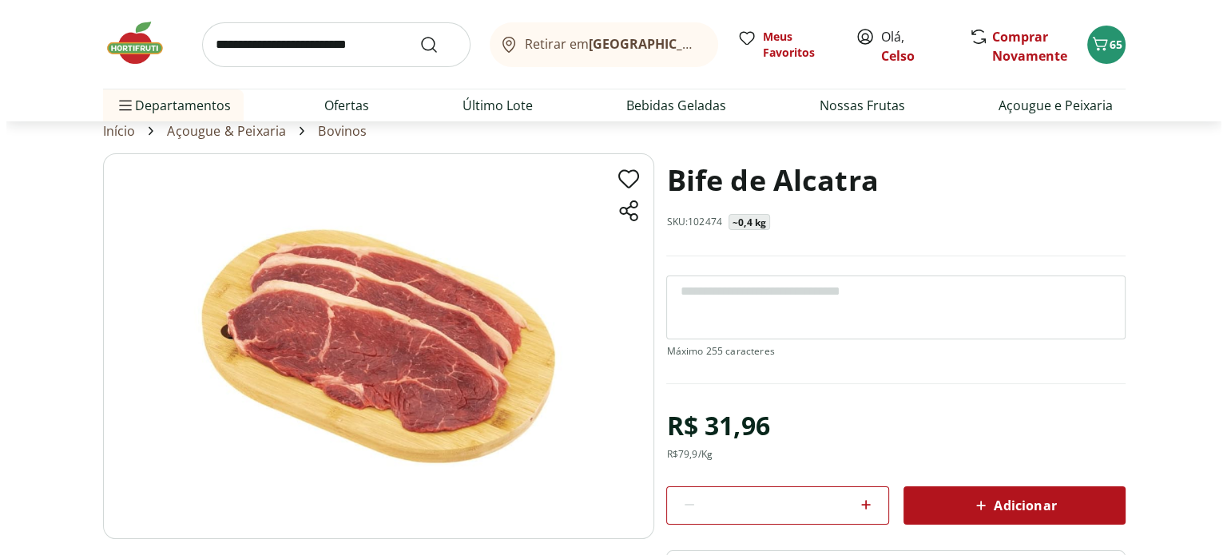
scroll to position [80, 0]
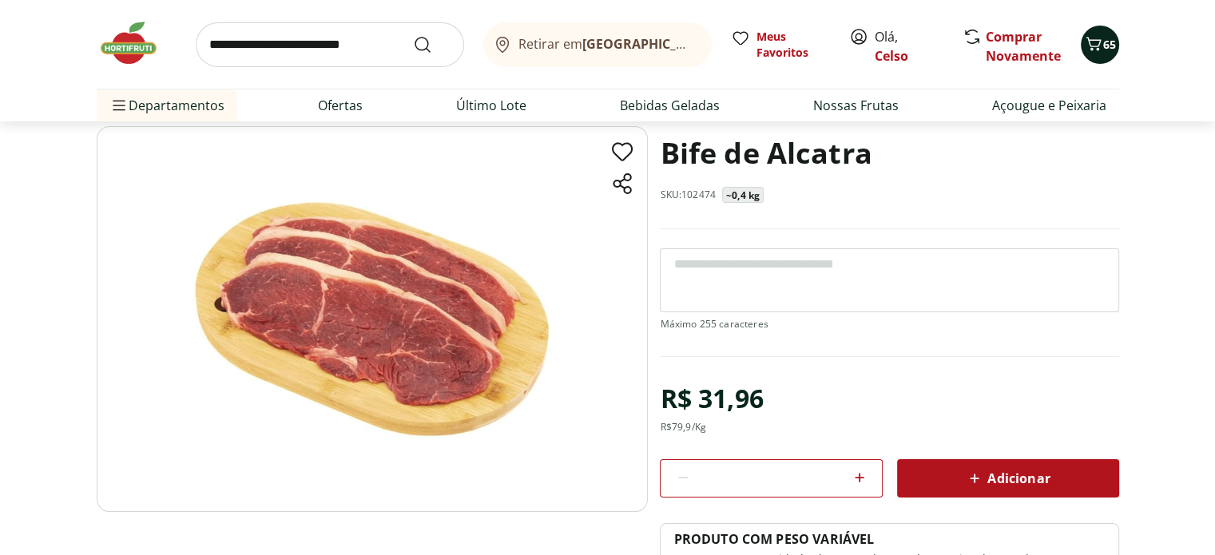
click at [1099, 32] on div "65" at bounding box center [1099, 45] width 13 height 26
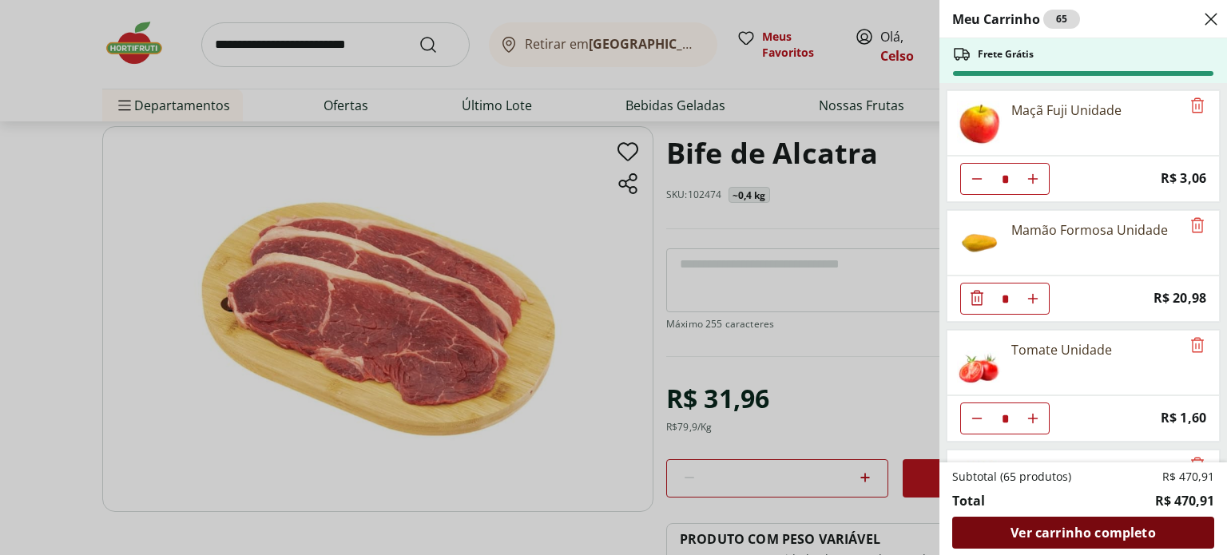
click at [1080, 533] on span "Ver carrinho completo" at bounding box center [1082, 532] width 145 height 13
